Goal: Download file/media

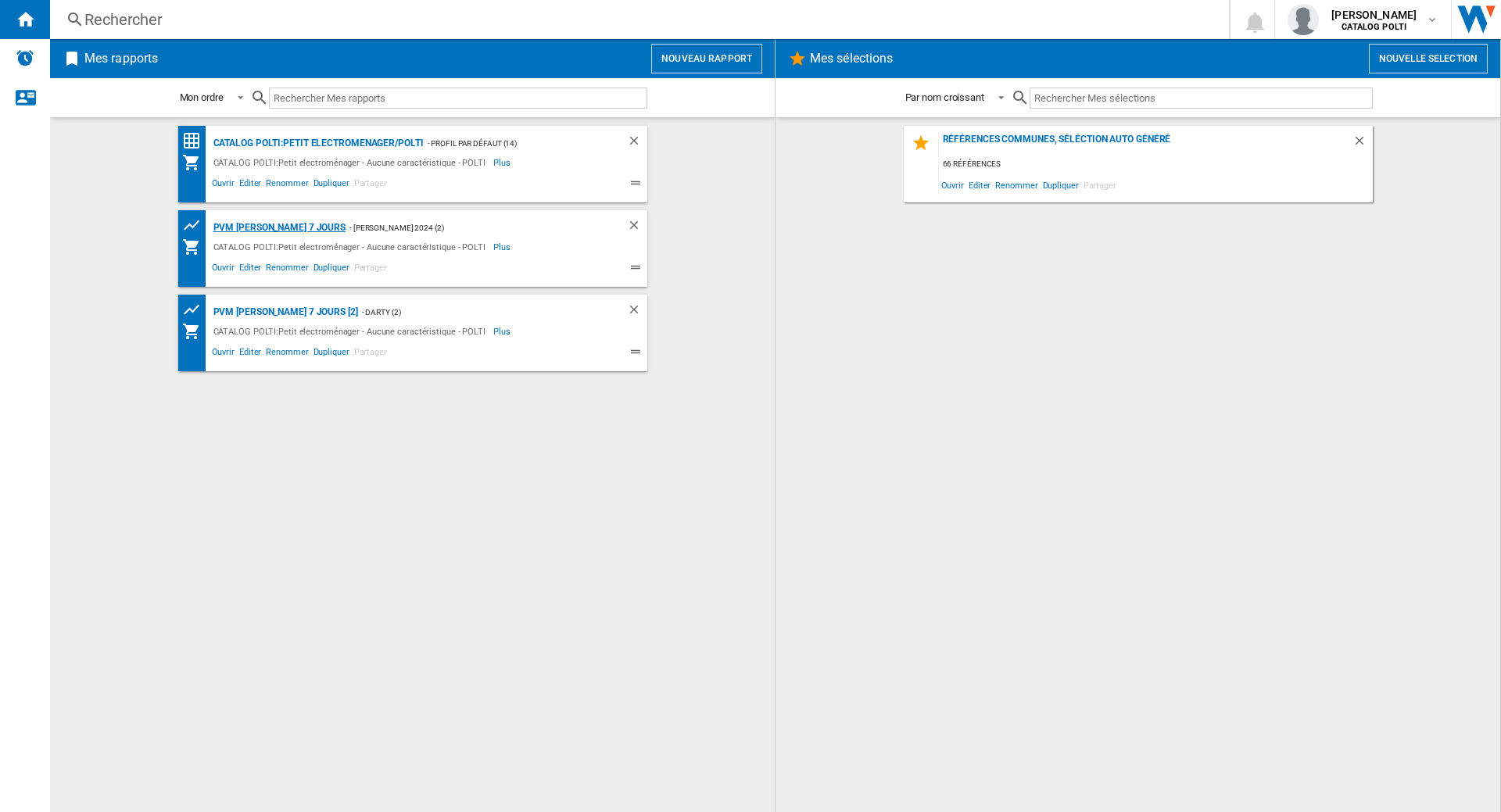
click at [278, 228] on div "PVM [PERSON_NAME] 7 jours" at bounding box center [277, 228] width 137 height 19
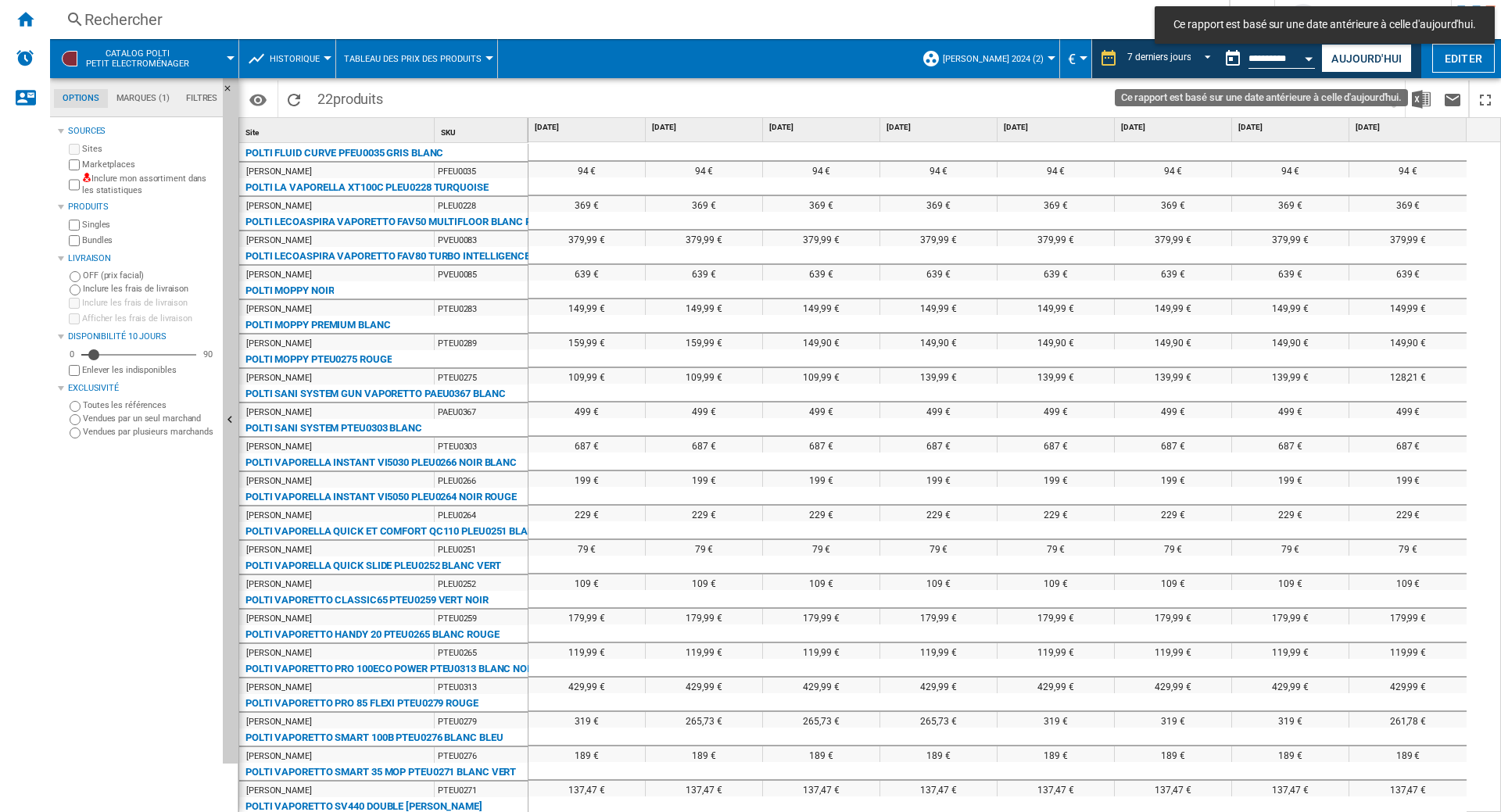
click at [1290, 60] on input "**********" at bounding box center [1282, 61] width 66 height 14
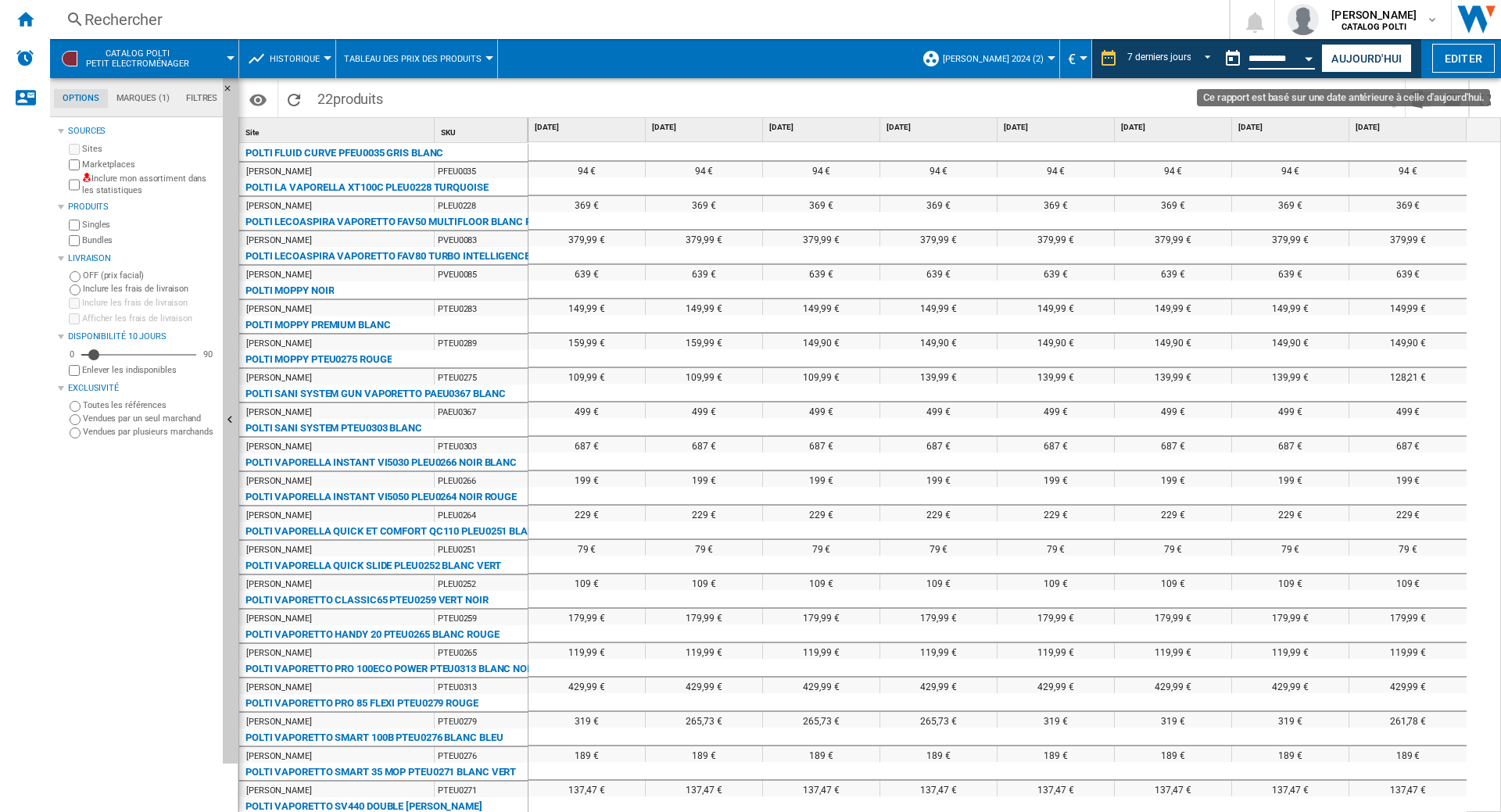
click at [1308, 61] on button "Open calendar" at bounding box center [1309, 56] width 28 height 28
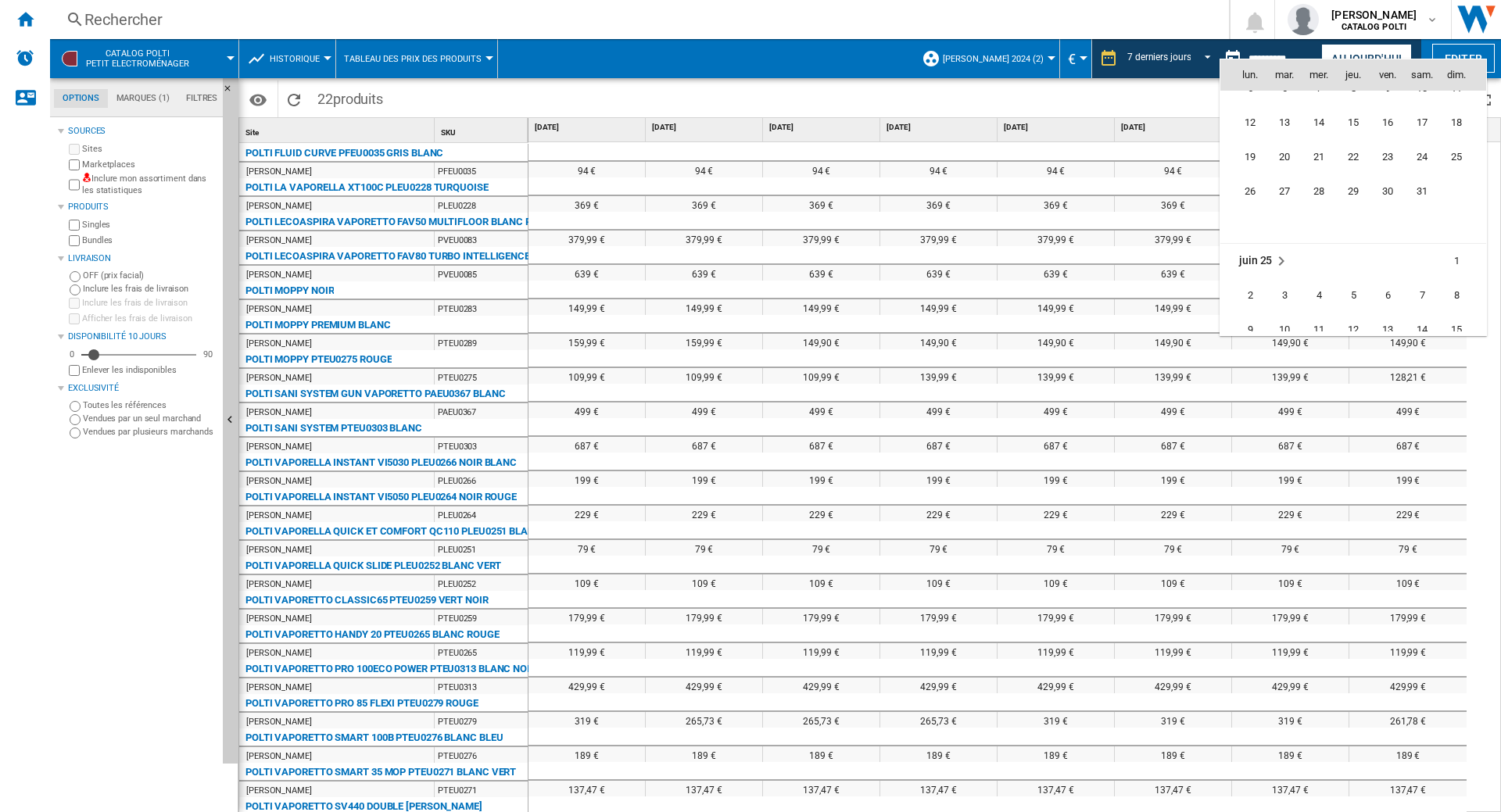
scroll to position [7460, 0]
click at [1245, 143] on span "4" at bounding box center [1251, 141] width 31 height 31
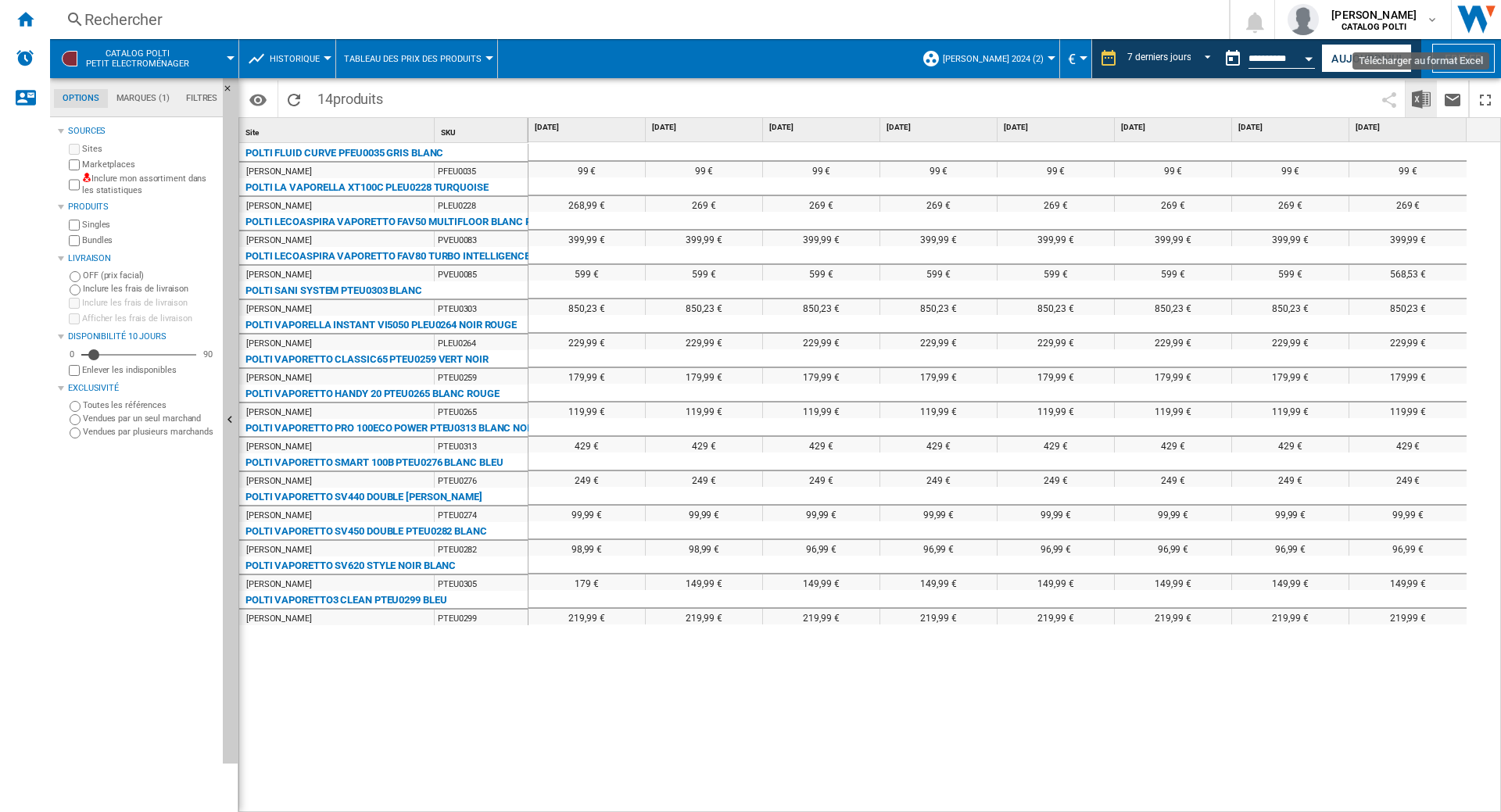
click at [1419, 99] on img "Télécharger au format Excel" at bounding box center [1421, 99] width 18 height 18
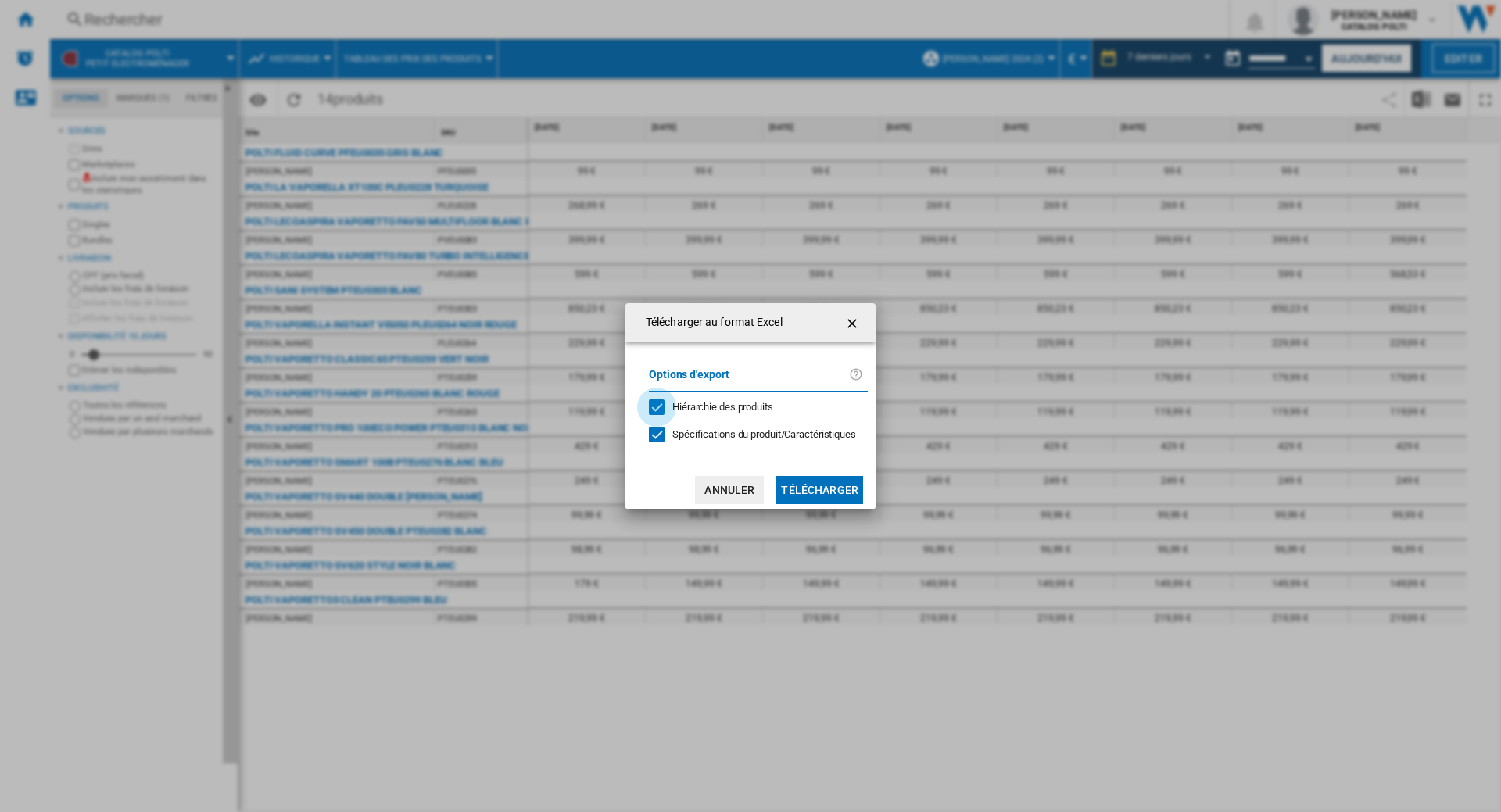
click at [653, 406] on div "Hiérarchie des produits" at bounding box center [656, 406] width 16 height 16
click at [653, 432] on div at bounding box center [656, 434] width 16 height 16
click at [814, 498] on button "Télécharger" at bounding box center [819, 490] width 87 height 28
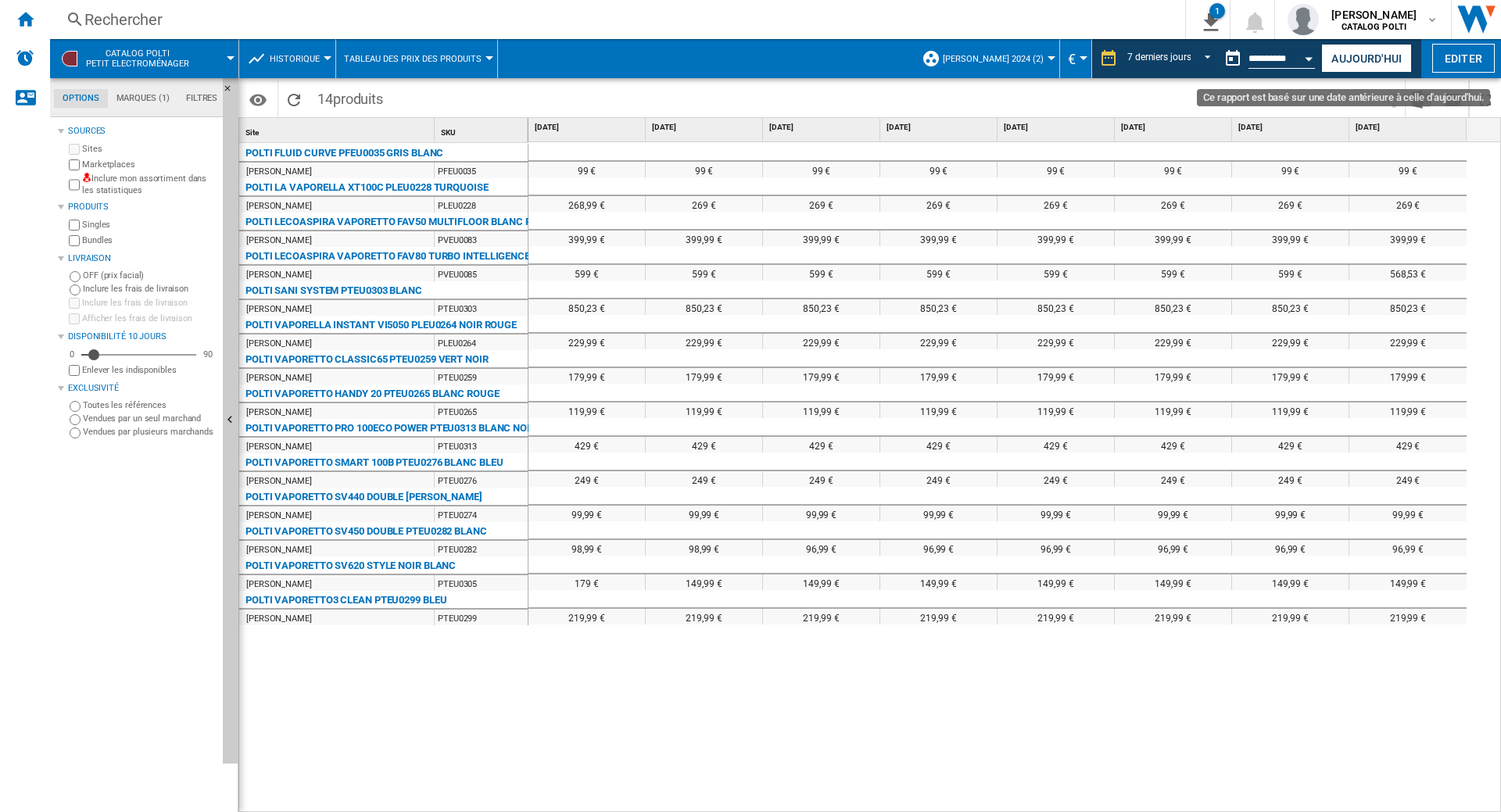
click at [1253, 62] on input "**********" at bounding box center [1282, 61] width 66 height 14
click at [1226, 58] on button "Ce rapport est basé sur une date antérieure à celle d'aujourd'hui." at bounding box center [1233, 59] width 31 height 31
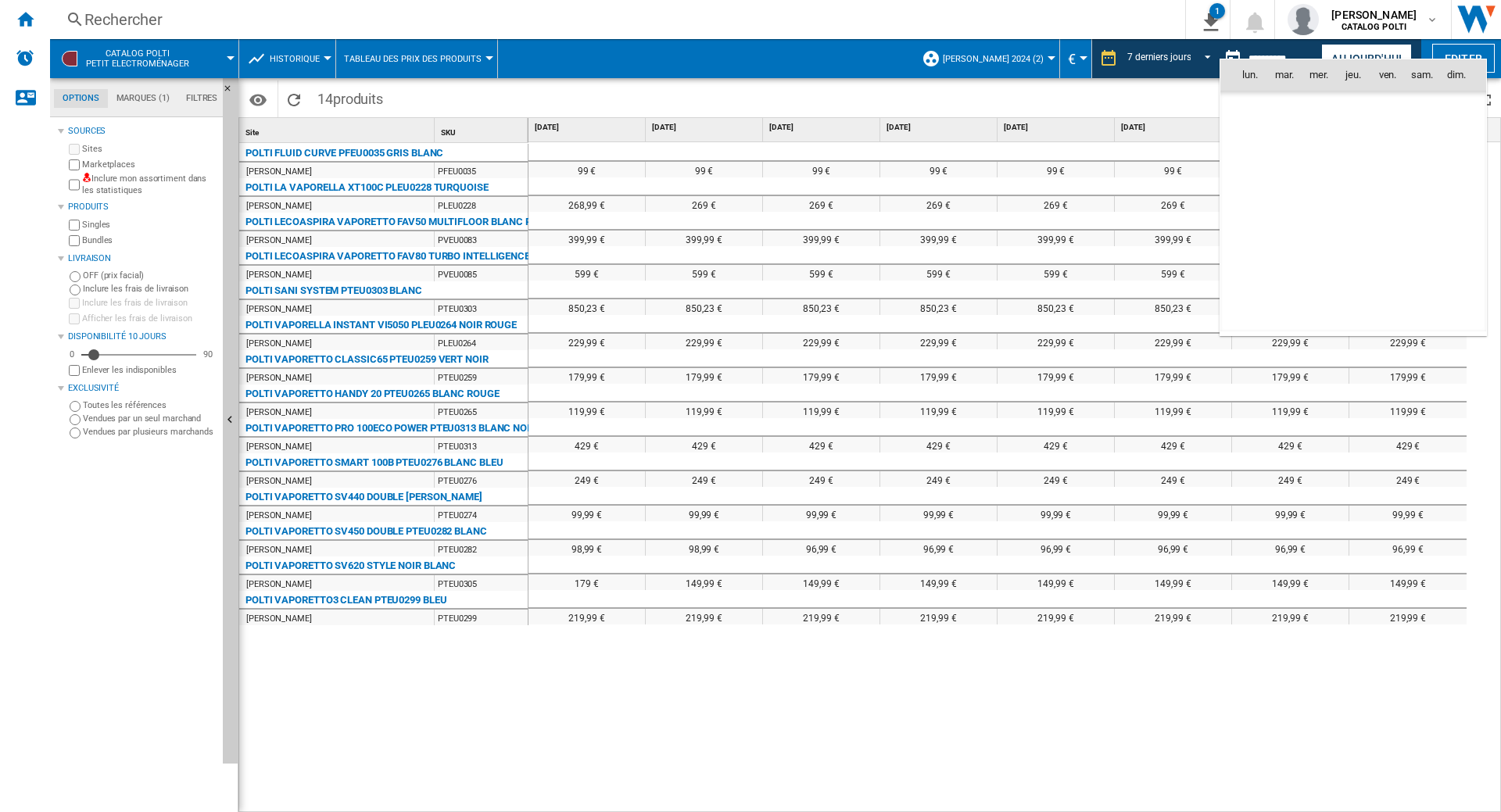
scroll to position [7325, 0]
click at [1253, 317] on span "11" at bounding box center [1251, 312] width 31 height 31
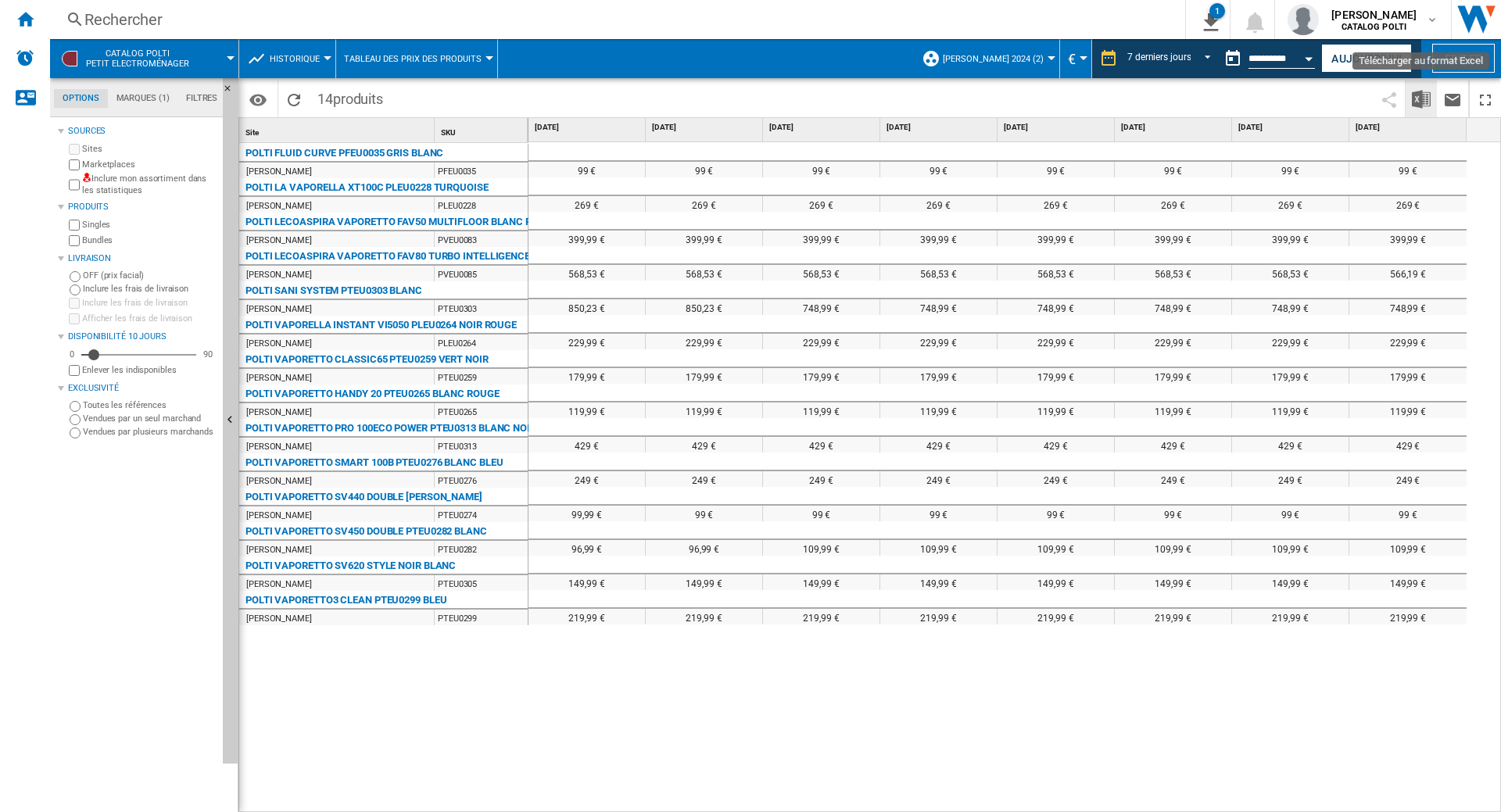
click at [1417, 98] on img "Télécharger au format Excel" at bounding box center [1421, 99] width 18 height 18
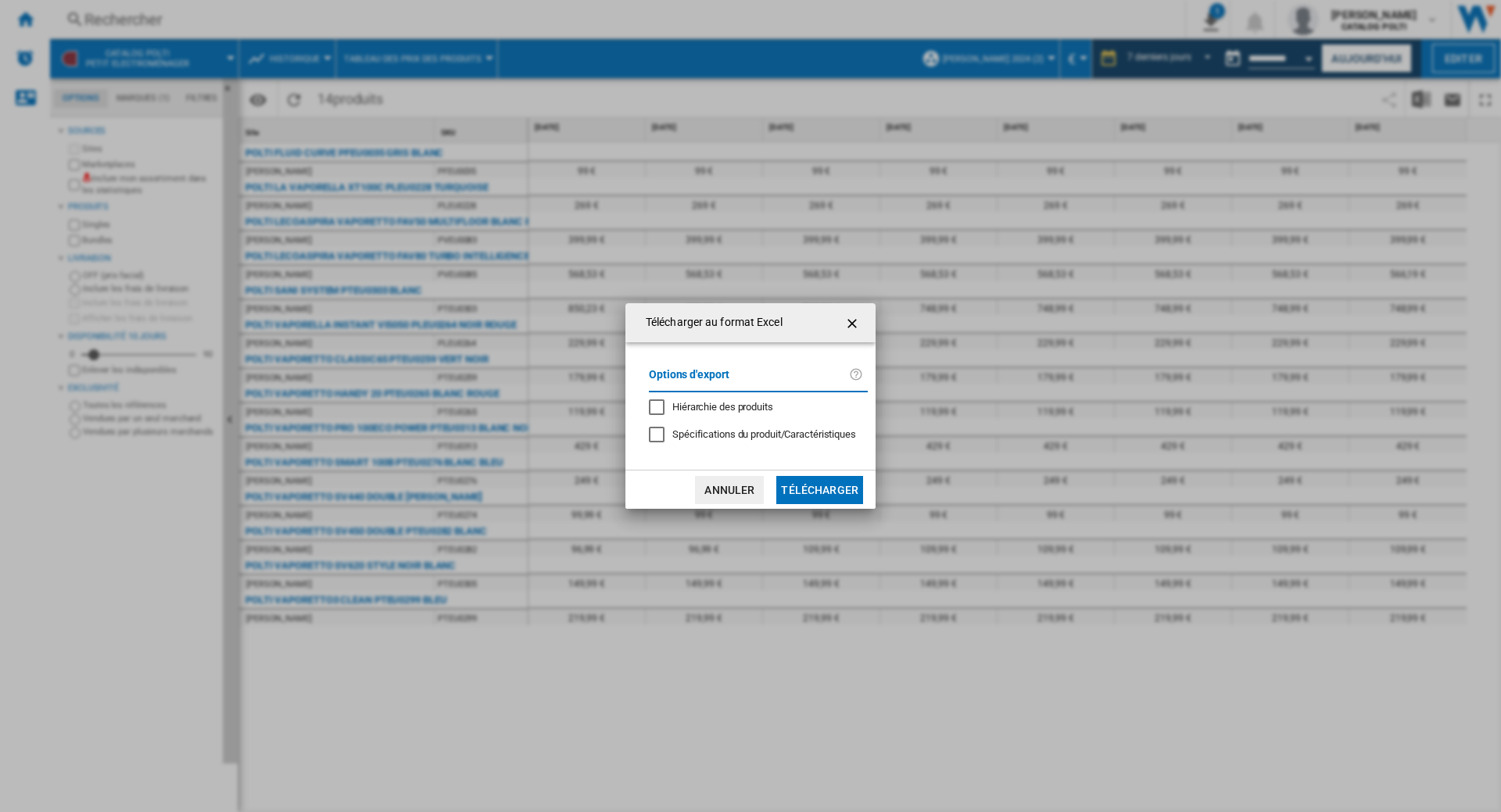
click at [785, 491] on button "Télécharger" at bounding box center [819, 490] width 87 height 28
